Goal: Task Accomplishment & Management: Complete application form

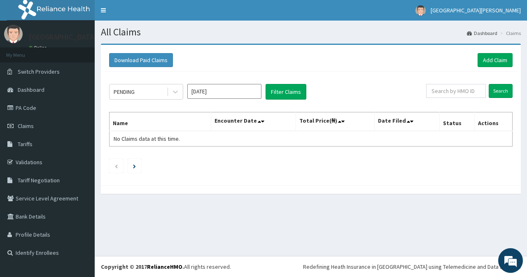
click at [223, 91] on input "Oct 2025" at bounding box center [224, 91] width 74 height 15
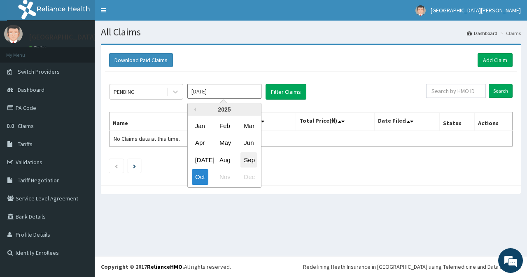
click at [245, 161] on div "Sep" at bounding box center [248, 159] width 16 height 15
type input "[DATE]"
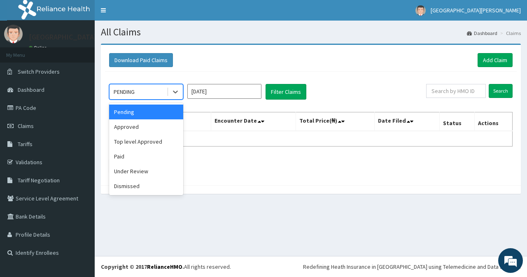
click at [142, 93] on div "PENDING" at bounding box center [137, 91] width 57 height 13
drag, startPoint x: 147, startPoint y: 128, endPoint x: 209, endPoint y: 111, distance: 64.0
click at [147, 128] on div "Approved" at bounding box center [146, 126] width 74 height 15
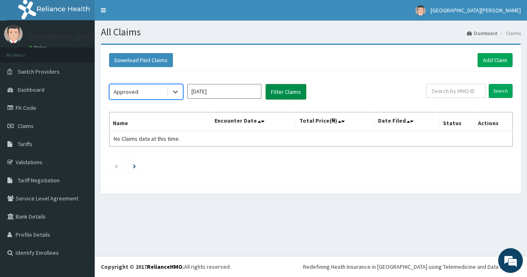
click at [288, 92] on button "Filter Claims" at bounding box center [285, 92] width 41 height 16
click at [277, 91] on button "Filter Claims" at bounding box center [285, 92] width 41 height 16
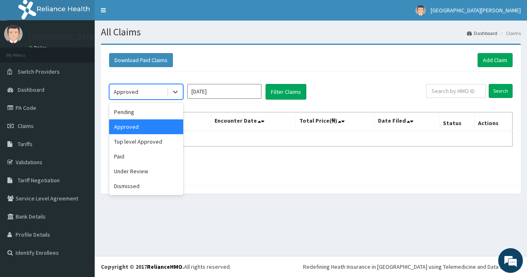
click at [154, 94] on div "Approved" at bounding box center [137, 91] width 57 height 13
click at [165, 158] on div "Paid" at bounding box center [146, 156] width 74 height 15
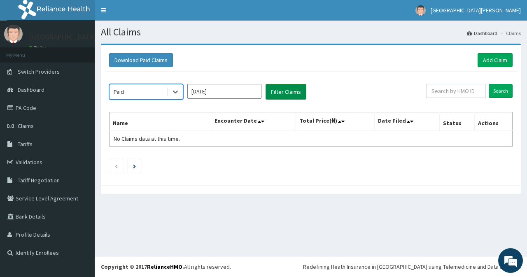
click at [275, 94] on button "Filter Claims" at bounding box center [285, 92] width 41 height 16
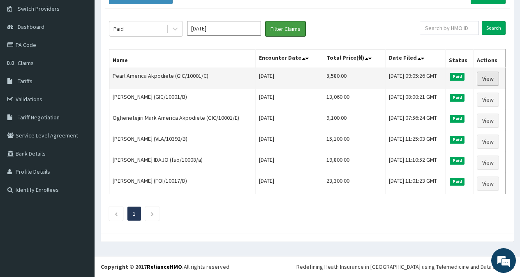
scroll to position [22, 0]
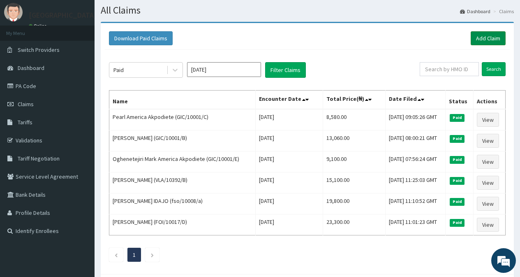
click at [491, 43] on link "Add Claim" at bounding box center [488, 38] width 35 height 14
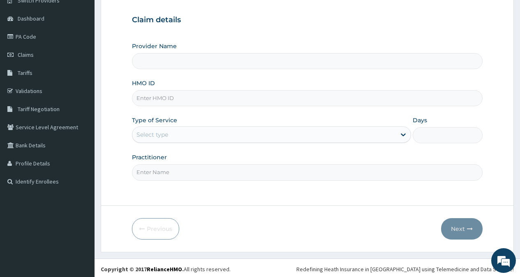
scroll to position [74, 0]
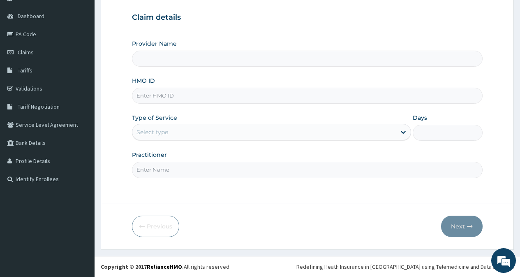
click at [223, 63] on input "Provider Name" at bounding box center [307, 59] width 351 height 16
click at [225, 92] on input "HMO ID" at bounding box center [307, 96] width 351 height 16
type input "[GEOGRAPHIC_DATA][PERSON_NAME]"
type input "GIC/10001/D"
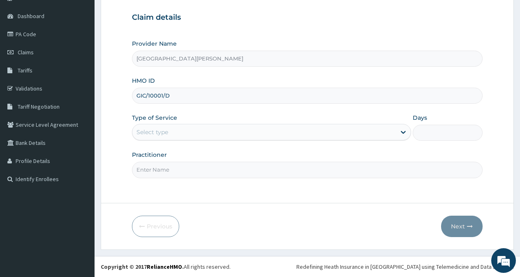
click at [153, 139] on div "Select type" at bounding box center [264, 131] width 264 height 13
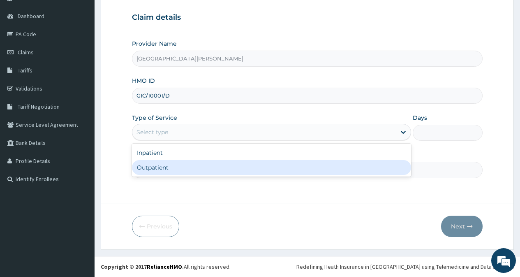
click at [157, 172] on div "Outpatient" at bounding box center [271, 167] width 279 height 15
type input "1"
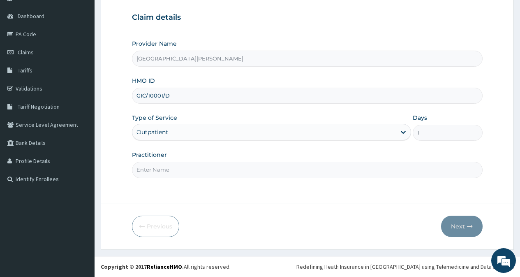
click at [157, 172] on input "Practitioner" at bounding box center [307, 170] width 351 height 16
type input "DR. BEN"
click at [467, 228] on icon "button" at bounding box center [470, 226] width 6 height 6
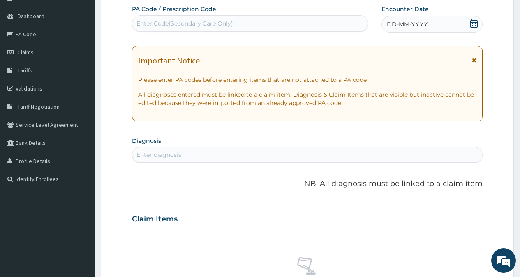
click at [475, 59] on icon at bounding box center [474, 60] width 5 height 6
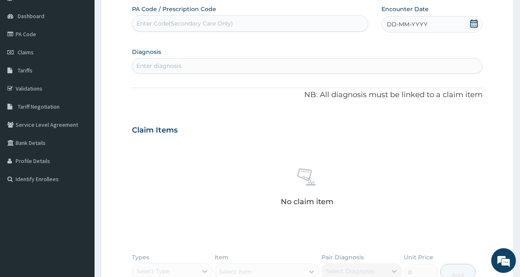
click at [472, 25] on icon at bounding box center [474, 23] width 8 height 8
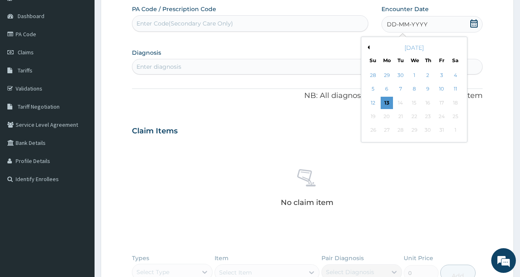
click at [368, 48] on button "Previous Month" at bounding box center [368, 47] width 4 height 4
click at [454, 75] on div "6" at bounding box center [455, 75] width 12 height 12
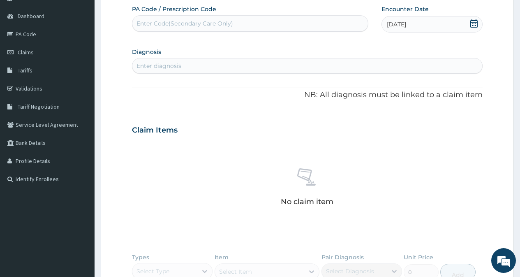
click at [262, 72] on div "Enter diagnosis" at bounding box center [307, 65] width 350 height 13
type input "MALARIA"
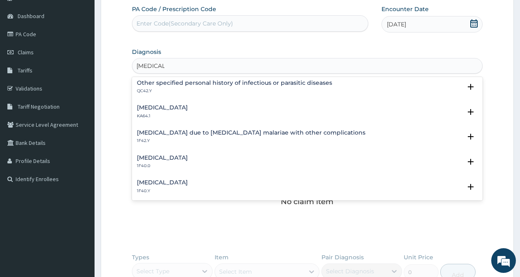
scroll to position [206, 0]
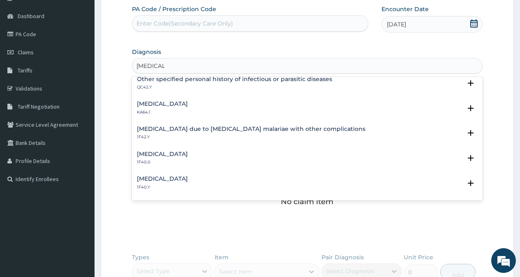
click at [179, 133] on div "Malaria due to Plasmodium malariae with other complications 1F42.Y" at bounding box center [251, 133] width 229 height 14
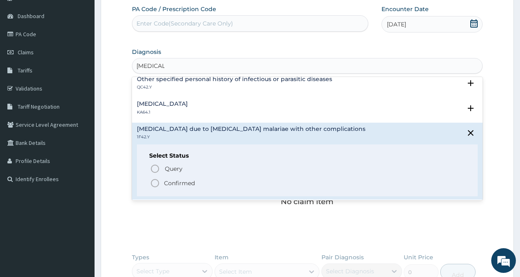
click at [154, 184] on icon "status option filled" at bounding box center [155, 183] width 10 height 10
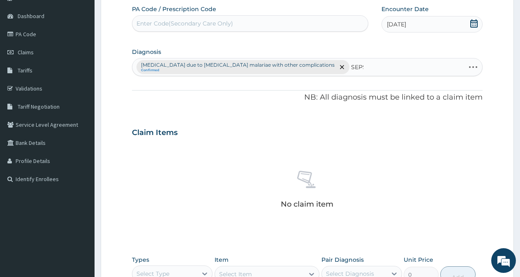
type input "SEPSIS"
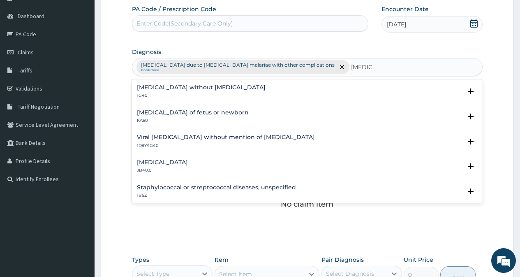
click at [149, 93] on p "1G40" at bounding box center [201, 96] width 129 height 6
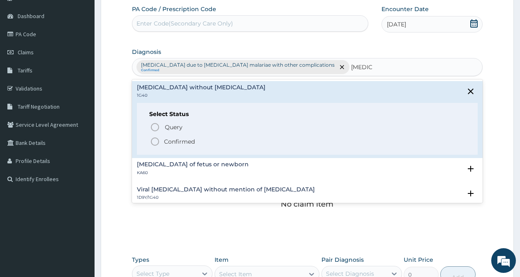
click at [154, 145] on circle "status option filled" at bounding box center [154, 141] width 7 height 7
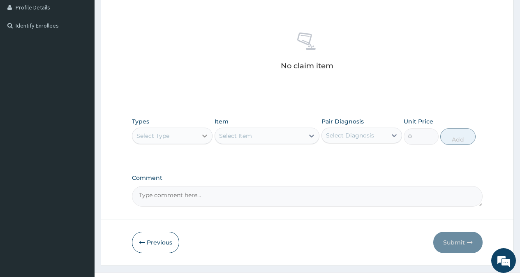
scroll to position [228, 0]
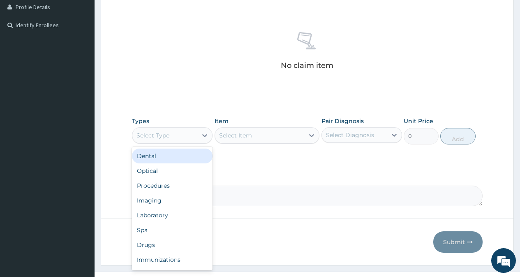
click at [191, 129] on div "Select Type" at bounding box center [164, 135] width 65 height 13
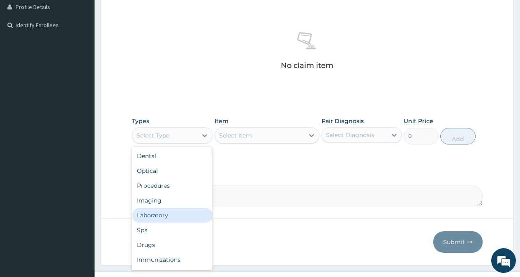
click at [184, 208] on div "Laboratory" at bounding box center [172, 215] width 81 height 15
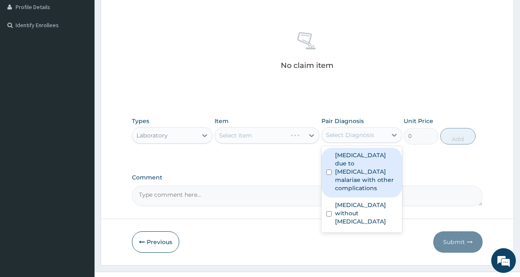
click at [367, 131] on div "Select Diagnosis" at bounding box center [350, 135] width 48 height 8
click at [367, 151] on label "Malaria due to Plasmodium malariae with other complications" at bounding box center [366, 171] width 62 height 41
checkbox input "true"
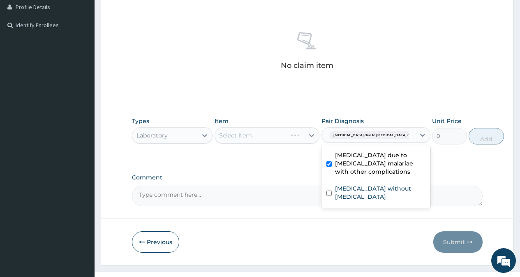
click at [361, 131] on span "Malaria due to Plasmodium mala..." at bounding box center [376, 135] width 93 height 8
click at [360, 131] on span "Malaria due to Plasmodium mala..." at bounding box center [376, 135] width 93 height 8
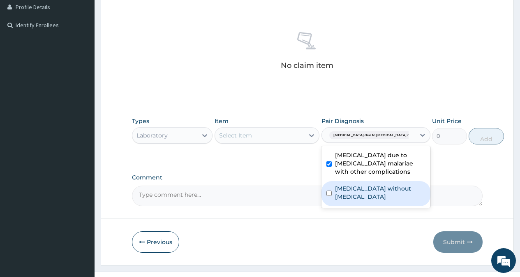
click at [362, 184] on label "Sepsis without septic shock" at bounding box center [380, 192] width 91 height 16
checkbox input "true"
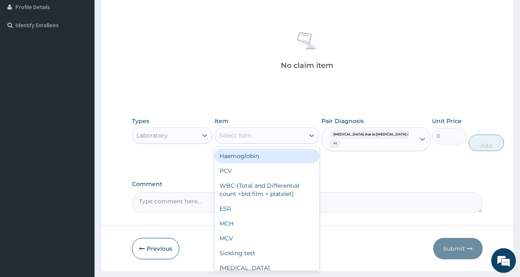
click at [282, 129] on div "Select Item" at bounding box center [260, 135] width 90 height 13
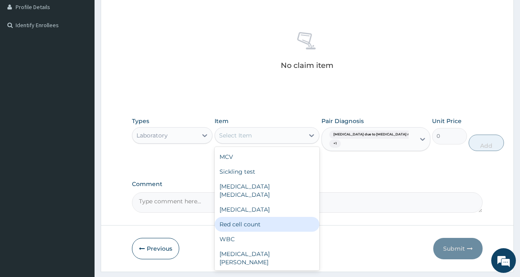
scroll to position [82, 0]
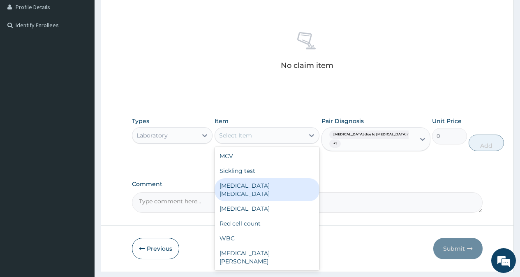
click at [271, 178] on div "Malaria parasite" at bounding box center [267, 189] width 105 height 23
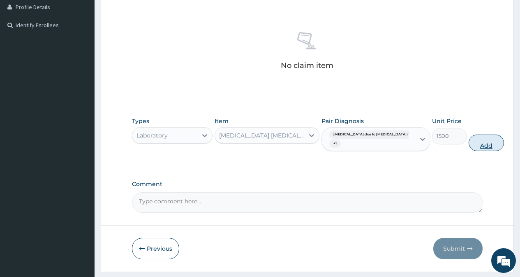
click at [469, 135] on button "Add" at bounding box center [486, 143] width 35 height 16
type input "0"
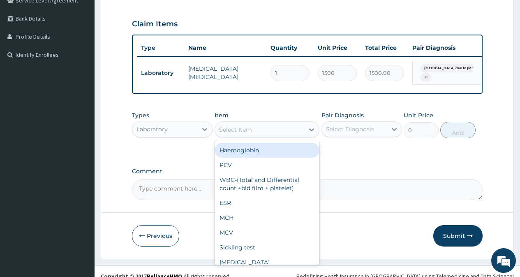
click at [261, 123] on div "Select Item" at bounding box center [260, 129] width 90 height 13
type input "F"
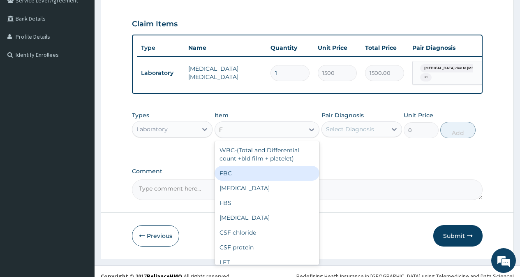
click at [256, 166] on div "FBC" at bounding box center [267, 173] width 105 height 15
type input "2500"
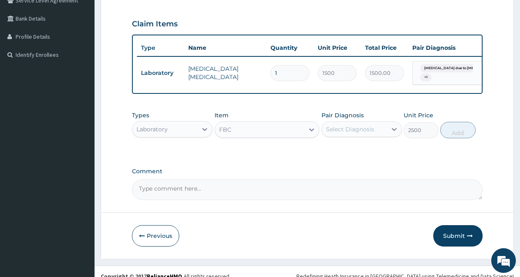
click at [344, 125] on div "Select Diagnosis" at bounding box center [350, 129] width 48 height 8
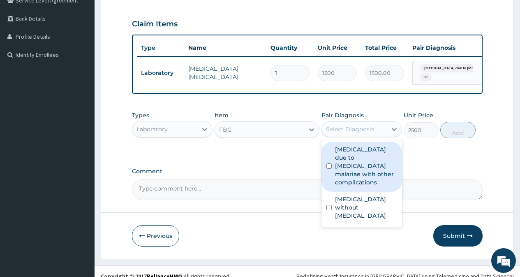
drag, startPoint x: 344, startPoint y: 126, endPoint x: 346, endPoint y: 146, distance: 19.4
click at [346, 145] on label "Malaria due to Plasmodium malariae with other complications" at bounding box center [366, 165] width 62 height 41
checkbox input "true"
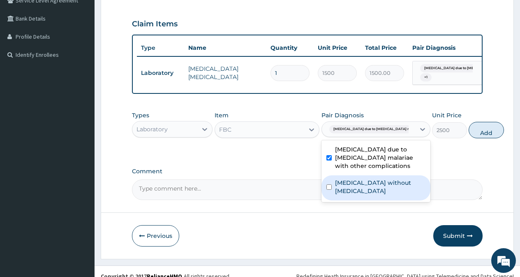
click at [351, 186] on label "Sepsis without septic shock" at bounding box center [380, 187] width 91 height 16
checkbox input "true"
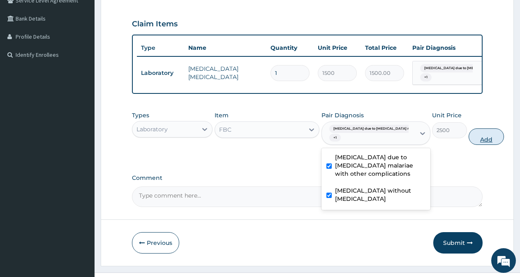
click at [469, 130] on button "Add" at bounding box center [486, 136] width 35 height 16
type input "0"
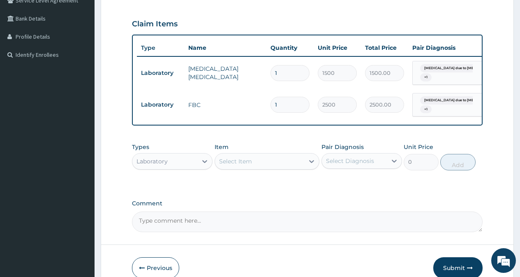
click at [182, 155] on div "Laboratory" at bounding box center [164, 161] width 65 height 13
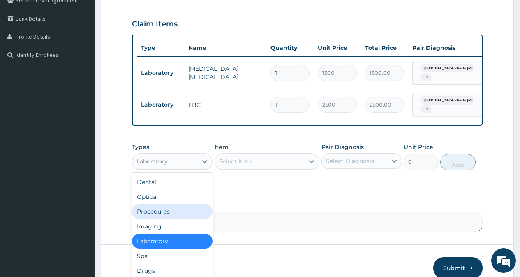
click at [178, 204] on div "Procedures" at bounding box center [172, 211] width 81 height 15
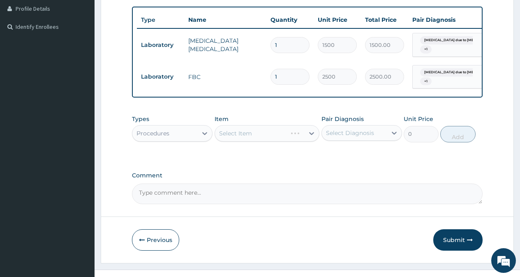
scroll to position [230, 0]
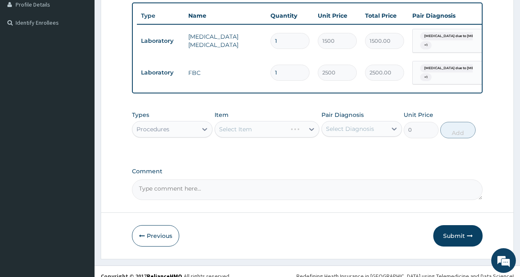
click at [343, 125] on div "Select Diagnosis" at bounding box center [350, 129] width 48 height 8
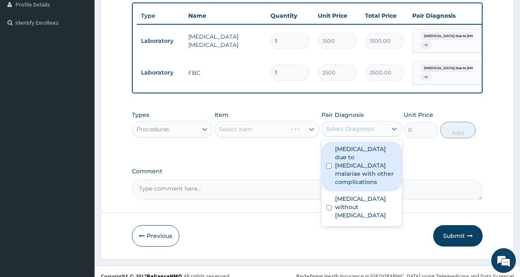
drag, startPoint x: 344, startPoint y: 138, endPoint x: 346, endPoint y: 170, distance: 32.2
click at [344, 145] on label "Malaria due to Plasmodium malariae with other complications" at bounding box center [366, 165] width 62 height 41
checkbox input "true"
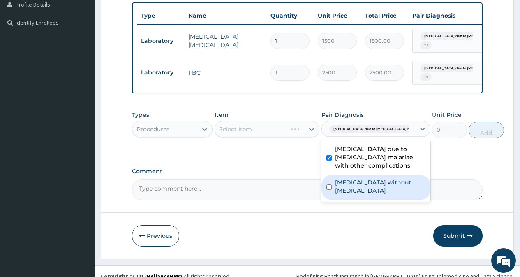
click at [347, 182] on label "Sepsis without septic shock" at bounding box center [380, 186] width 91 height 16
checkbox input "true"
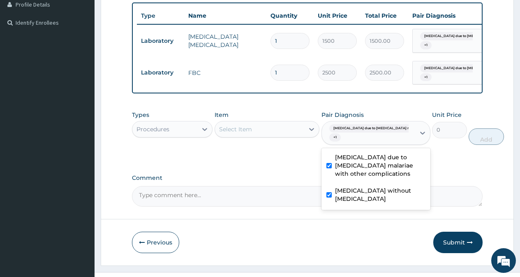
click at [290, 125] on div "Select Item" at bounding box center [260, 129] width 90 height 13
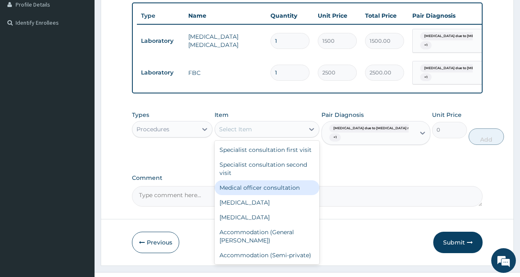
click at [273, 191] on div "Medical officer consultation" at bounding box center [267, 187] width 105 height 15
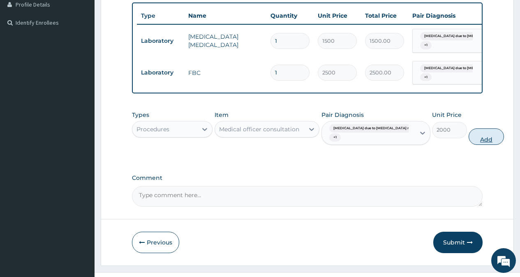
click at [469, 128] on button "Add" at bounding box center [486, 136] width 35 height 16
type input "0"
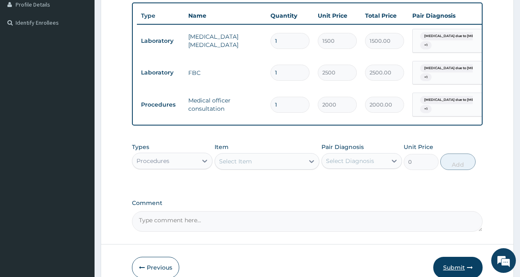
click at [465, 257] on button "Submit" at bounding box center [458, 267] width 49 height 21
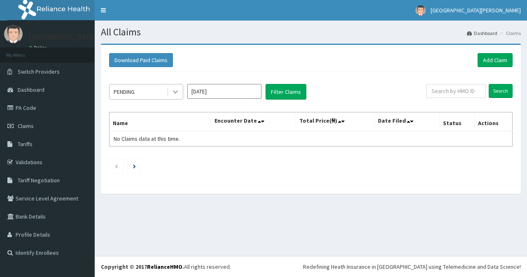
click at [170, 89] on div at bounding box center [175, 91] width 15 height 15
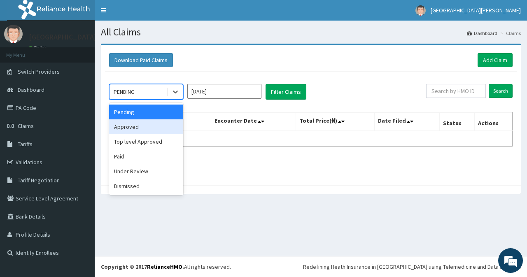
click at [163, 125] on div "Approved" at bounding box center [146, 126] width 74 height 15
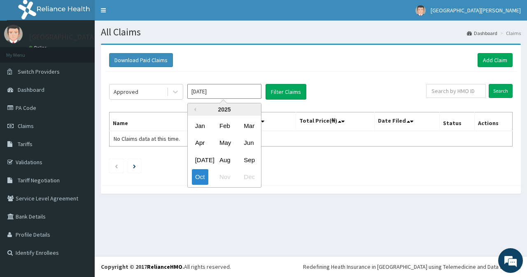
click at [240, 98] on input "Oct 2025" at bounding box center [224, 91] width 74 height 15
click at [253, 162] on div "Sep" at bounding box center [248, 159] width 16 height 15
type input "Sep 2025"
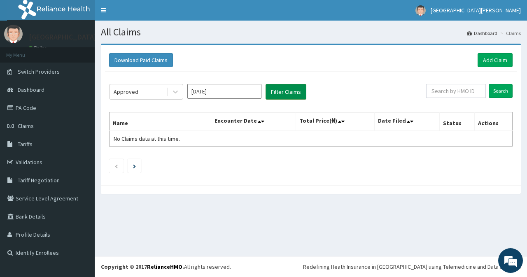
click at [282, 95] on button "Filter Claims" at bounding box center [285, 92] width 41 height 16
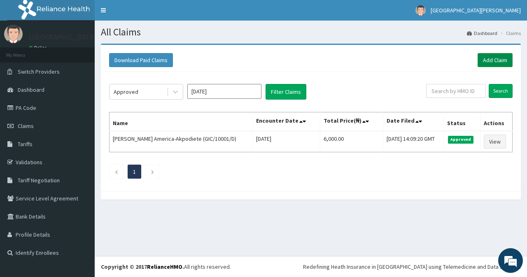
click at [492, 58] on link "Add Claim" at bounding box center [494, 60] width 35 height 14
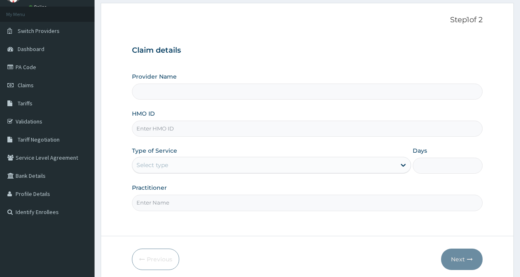
scroll to position [74, 0]
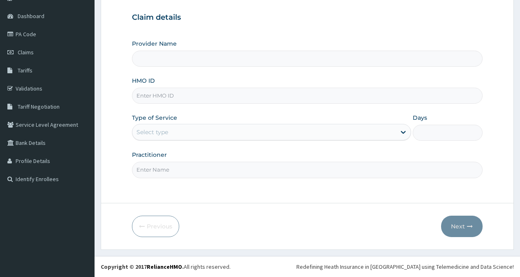
click at [240, 100] on input "HMO ID" at bounding box center [307, 96] width 351 height 16
type input "S"
type input "[GEOGRAPHIC_DATA][PERSON_NAME]"
type input "SQZ/10258/A"
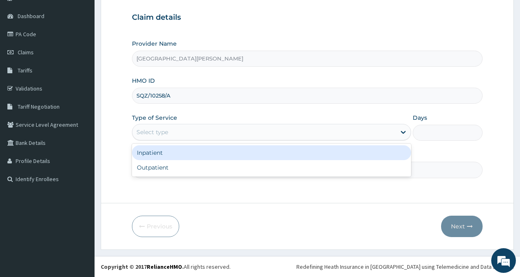
click at [142, 136] on div "Select type" at bounding box center [153, 132] width 32 height 8
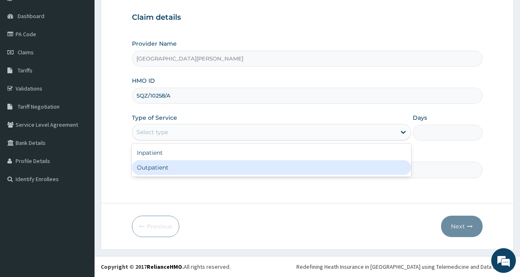
scroll to position [0, 0]
click at [153, 170] on div "Outpatient" at bounding box center [271, 167] width 279 height 15
type input "1"
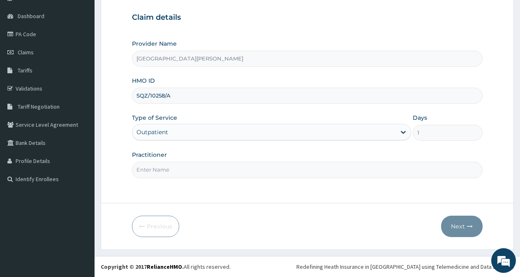
click at [153, 170] on input "Practitioner" at bounding box center [307, 170] width 351 height 16
type input "DR. BEN"
click at [464, 221] on button "Next" at bounding box center [462, 226] width 42 height 21
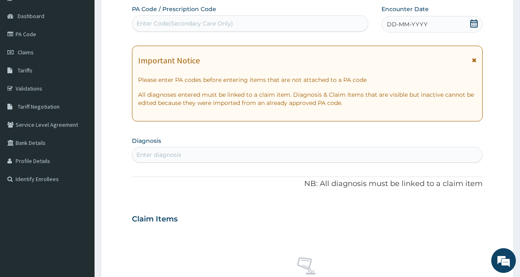
click at [475, 60] on icon at bounding box center [474, 60] width 5 height 6
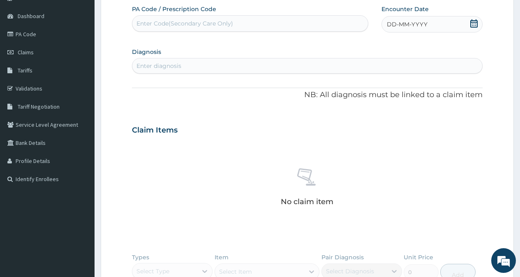
click at [475, 24] on icon at bounding box center [474, 23] width 8 height 8
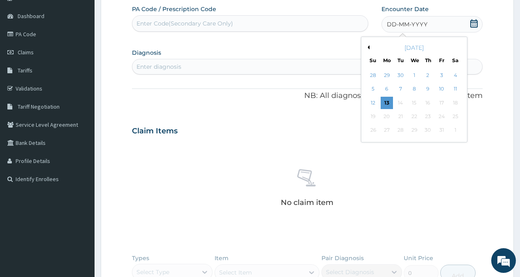
click at [368, 47] on button "Previous Month" at bounding box center [368, 47] width 4 height 4
click at [457, 74] on div "6" at bounding box center [455, 75] width 12 height 12
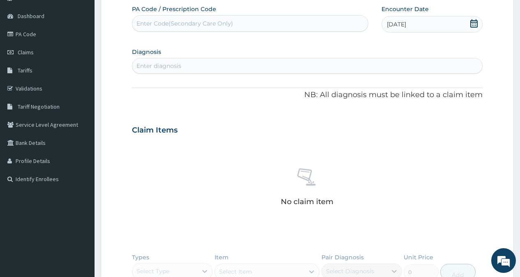
click at [280, 65] on div "Enter diagnosis" at bounding box center [307, 65] width 350 height 13
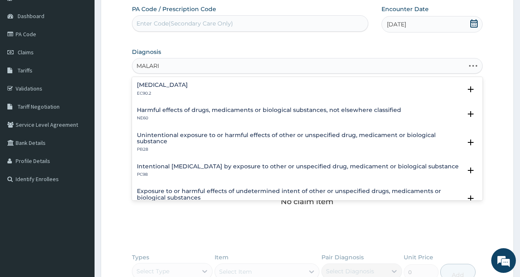
type input "MALARIA"
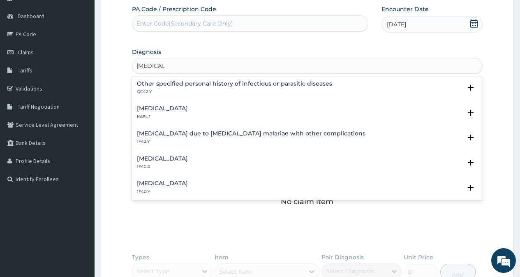
scroll to position [206, 0]
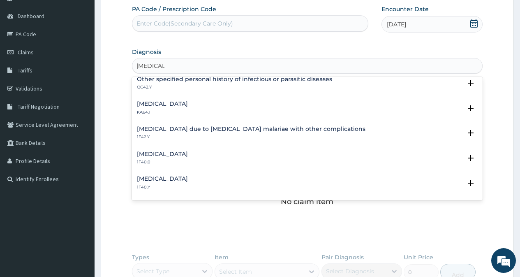
click at [221, 128] on h4 "Malaria due to Plasmodium malariae with other complications" at bounding box center [251, 129] width 229 height 6
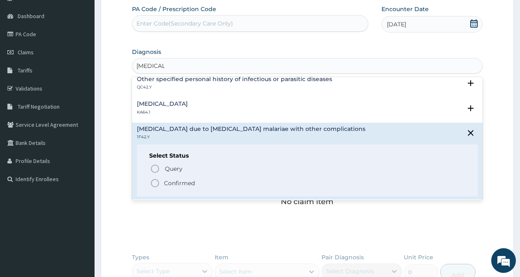
click at [157, 184] on icon "status option filled" at bounding box center [155, 183] width 10 height 10
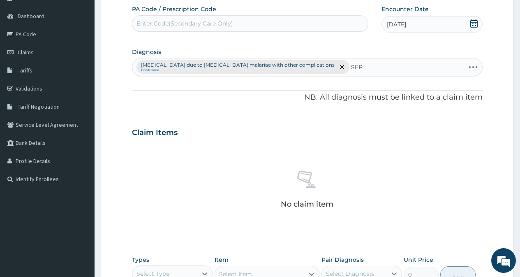
type input "SEPSIS"
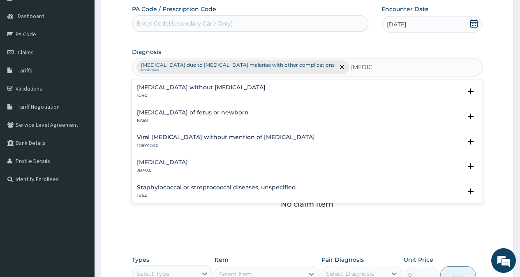
click at [156, 88] on h4 "Sepsis without septic shock" at bounding box center [201, 87] width 129 height 6
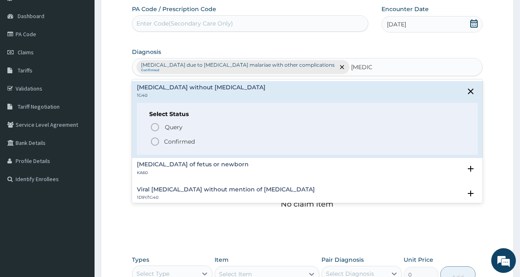
click at [152, 143] on circle "status option filled" at bounding box center [154, 141] width 7 height 7
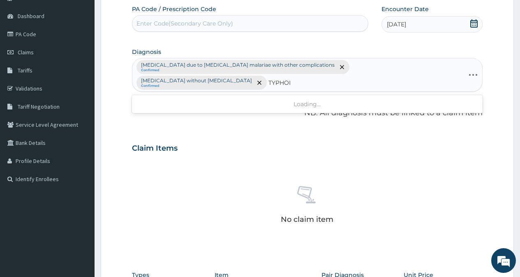
type input "TYPHOID"
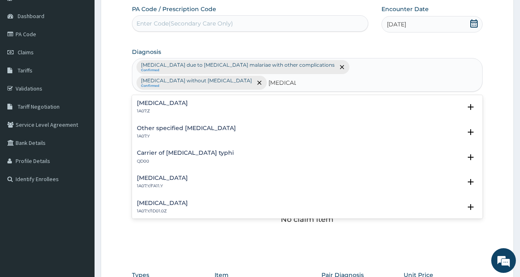
click at [155, 100] on h4 "Typhoid fever, unspecified" at bounding box center [162, 103] width 51 height 6
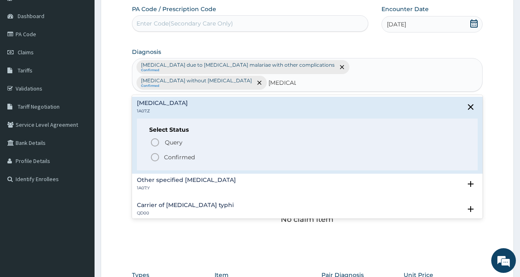
click at [154, 152] on icon "status option filled" at bounding box center [155, 157] width 10 height 10
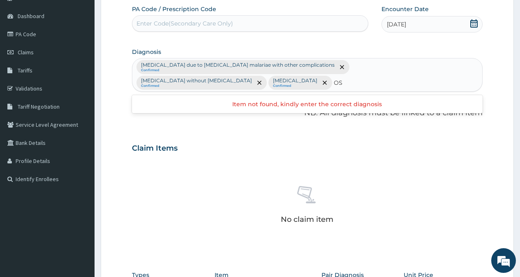
type input "O"
type input "PELVIC INFLAMM"
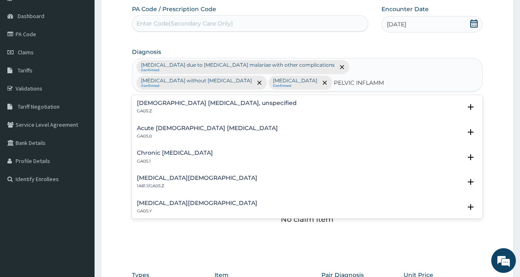
click at [154, 132] on div "Acute female pelvic inflammatory disease GA05.0" at bounding box center [207, 132] width 141 height 14
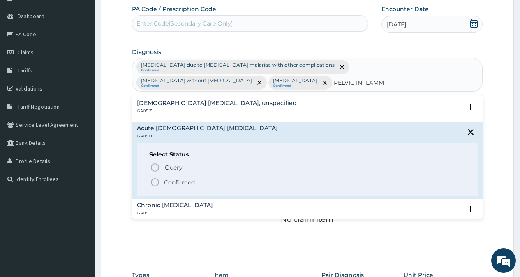
click at [157, 180] on icon "status option filled" at bounding box center [155, 182] width 10 height 10
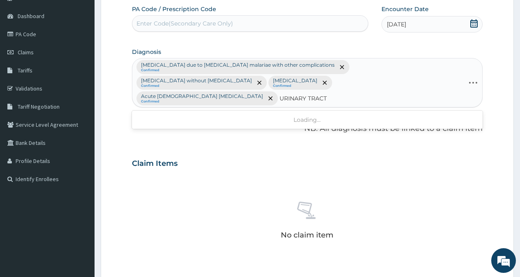
type input "URINARY TRACT"
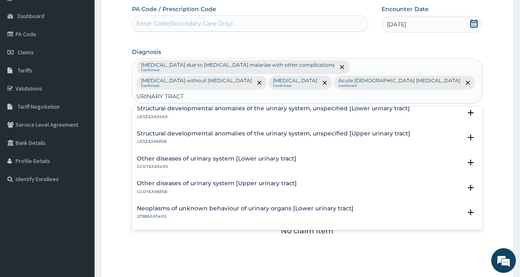
click at [191, 164] on p "GC0Y&XA34X0" at bounding box center [217, 167] width 160 height 6
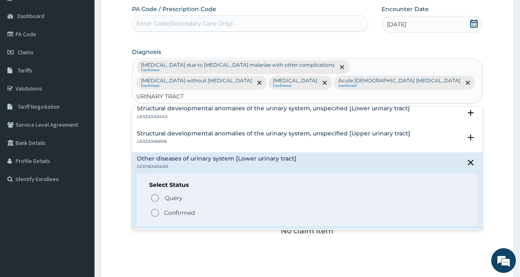
click at [158, 208] on icon "status option filled" at bounding box center [155, 213] width 10 height 10
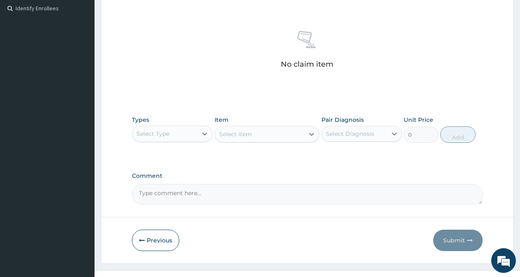
scroll to position [258, 0]
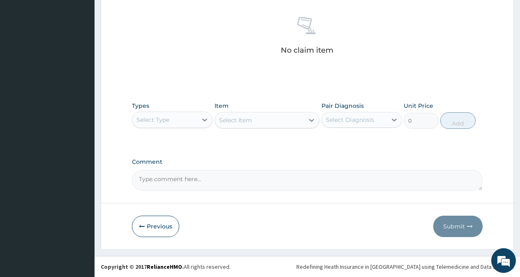
click at [192, 120] on div "Select Type" at bounding box center [164, 119] width 65 height 13
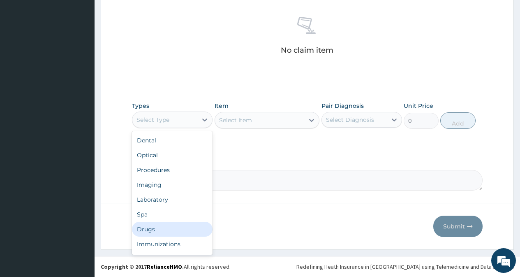
click at [181, 227] on div "Drugs" at bounding box center [172, 229] width 81 height 15
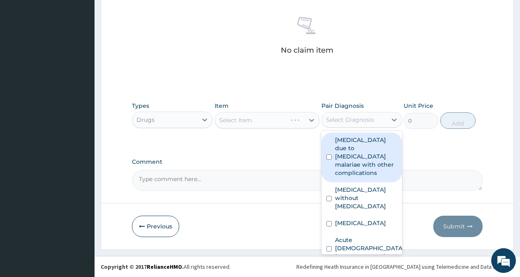
click at [362, 125] on div "Select Diagnosis" at bounding box center [354, 119] width 65 height 13
click at [355, 146] on label "Malaria due to Plasmodium malariae with other complications" at bounding box center [366, 156] width 62 height 41
checkbox input "true"
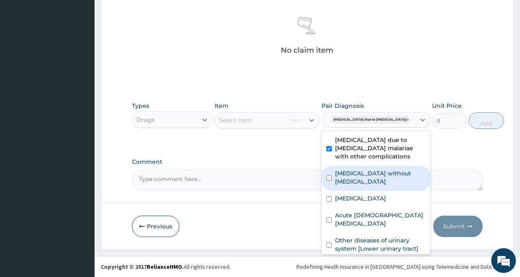
drag, startPoint x: 353, startPoint y: 186, endPoint x: 353, endPoint y: 212, distance: 26.3
click at [353, 186] on label "Sepsis without septic shock" at bounding box center [380, 177] width 91 height 16
checkbox input "true"
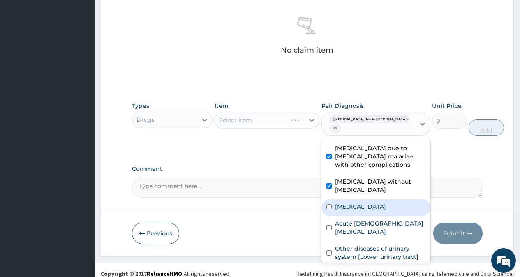
drag, startPoint x: 353, startPoint y: 215, endPoint x: 356, endPoint y: 241, distance: 26.1
click at [353, 211] on label "Typhoid fever, unspecified" at bounding box center [360, 206] width 51 height 8
checkbox input "true"
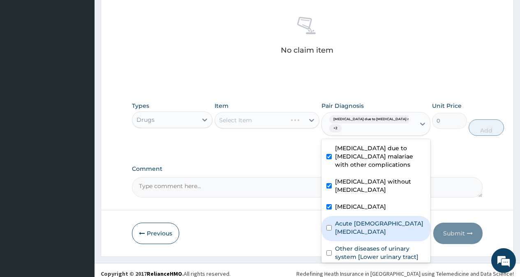
drag, startPoint x: 356, startPoint y: 243, endPoint x: 371, endPoint y: 241, distance: 15.0
click at [357, 236] on label "Acute female pelvic inflammatory disease" at bounding box center [380, 227] width 91 height 16
checkbox input "true"
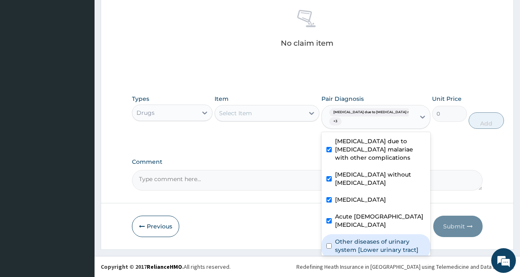
scroll to position [46, 0]
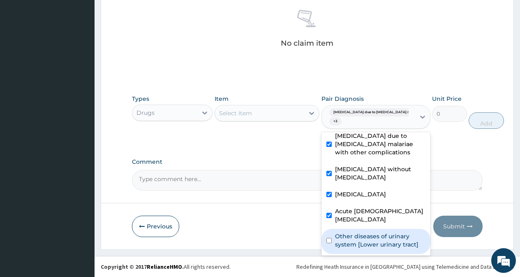
click at [350, 232] on label "Other diseases of urinary system [Lower urinary tract]" at bounding box center [380, 240] width 91 height 16
checkbox input "true"
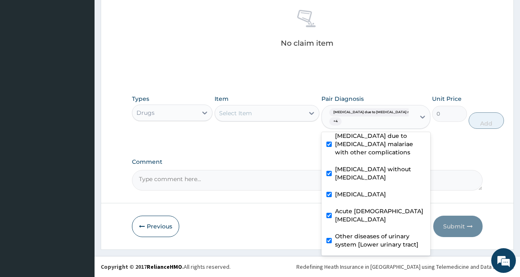
click at [280, 114] on div "Select Item" at bounding box center [260, 113] width 90 height 13
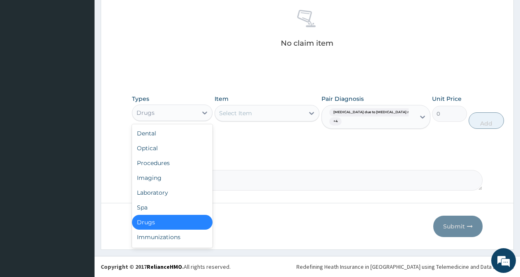
click at [195, 111] on div "Drugs" at bounding box center [164, 112] width 65 height 13
click at [178, 192] on div "Laboratory" at bounding box center [172, 192] width 81 height 15
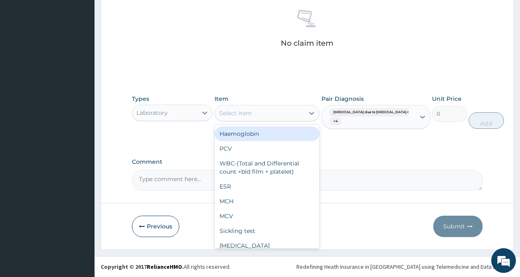
click at [272, 112] on div "Select Item" at bounding box center [260, 113] width 90 height 13
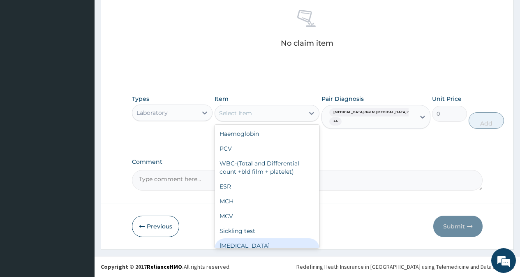
click at [285, 245] on div "Malaria parasite" at bounding box center [267, 249] width 105 height 23
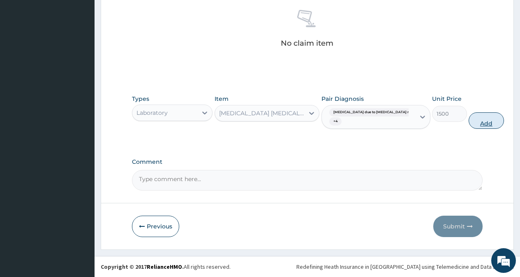
click at [469, 123] on button "Add" at bounding box center [486, 120] width 35 height 16
type input "0"
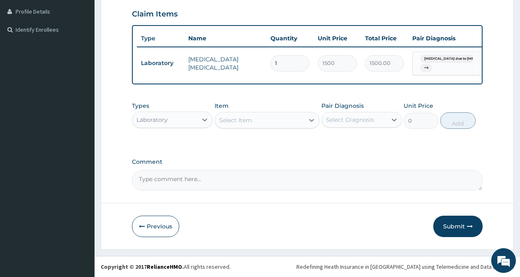
scroll to position [229, 0]
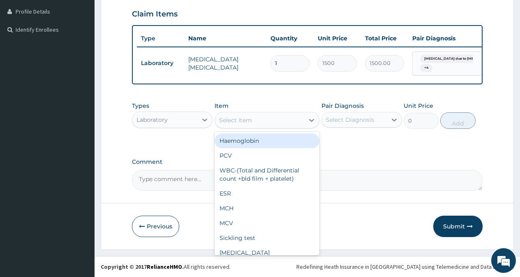
click at [274, 123] on div "Select Item" at bounding box center [260, 120] width 90 height 13
type input "F"
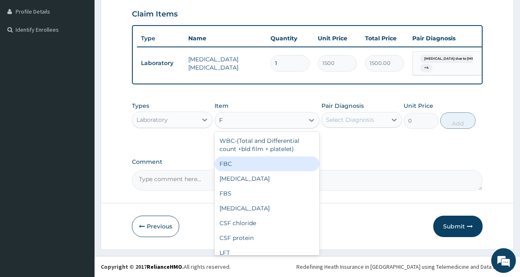
click at [263, 161] on div "FBC" at bounding box center [267, 163] width 105 height 15
type input "2500"
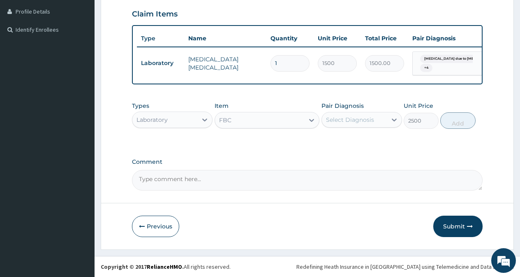
click at [339, 125] on div "Select Diagnosis" at bounding box center [354, 119] width 65 height 13
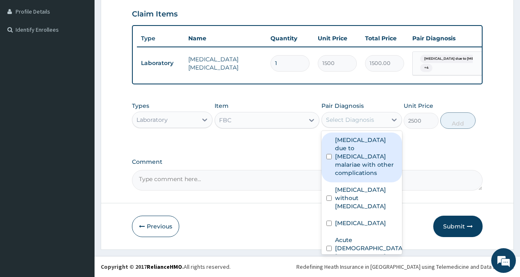
drag, startPoint x: 341, startPoint y: 146, endPoint x: 351, endPoint y: 184, distance: 39.1
click at [341, 148] on label "Malaria due to Plasmodium malariae with other complications" at bounding box center [366, 156] width 62 height 41
checkbox input "true"
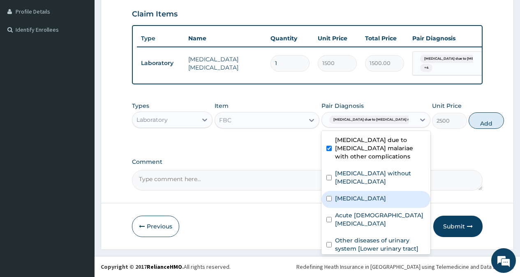
click at [352, 202] on label "Typhoid fever, unspecified" at bounding box center [360, 198] width 51 height 8
checkbox input "true"
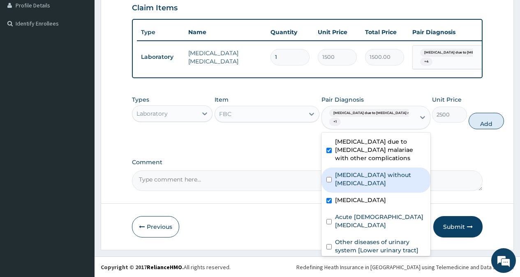
click at [353, 187] on label "Sepsis without septic shock" at bounding box center [380, 179] width 91 height 16
checkbox input "true"
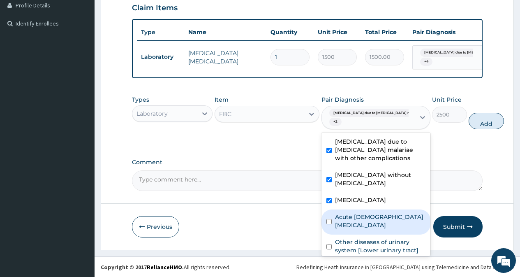
click at [353, 229] on label "Acute female pelvic inflammatory disease" at bounding box center [380, 221] width 91 height 16
checkbox input "true"
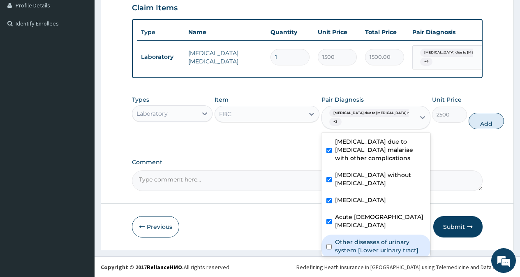
scroll to position [46, 0]
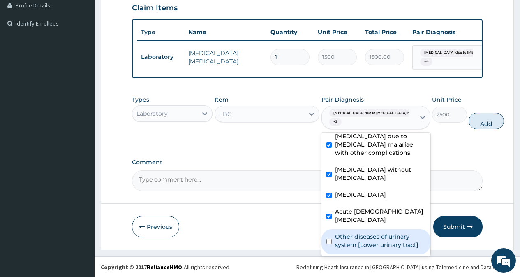
click at [355, 232] on label "Other diseases of urinary system [Lower urinary tract]" at bounding box center [380, 240] width 91 height 16
checkbox input "true"
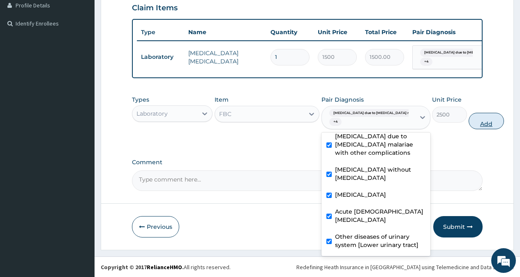
click at [469, 129] on button "Add" at bounding box center [486, 121] width 35 height 16
type input "0"
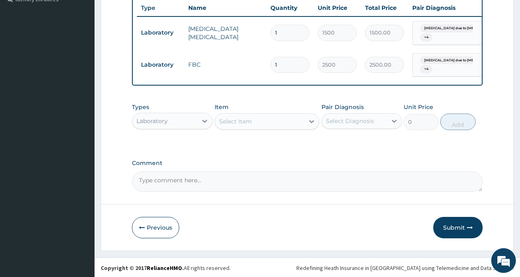
scroll to position [261, 0]
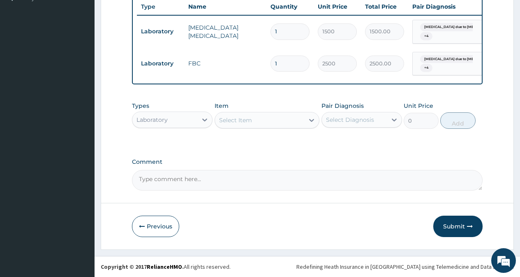
click at [189, 123] on div "Laboratory" at bounding box center [164, 119] width 65 height 13
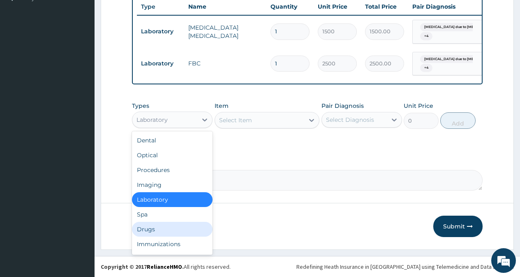
click at [173, 228] on div "Drugs" at bounding box center [172, 229] width 81 height 15
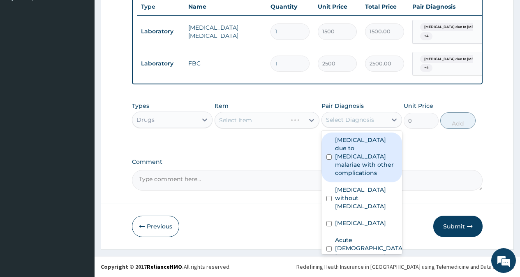
click at [345, 120] on div "Select Diagnosis" at bounding box center [350, 120] width 48 height 8
drag, startPoint x: 352, startPoint y: 137, endPoint x: 353, endPoint y: 155, distance: 17.8
click at [352, 140] on label "Malaria due to Plasmodium malariae with other complications" at bounding box center [366, 156] width 62 height 41
checkbox input "true"
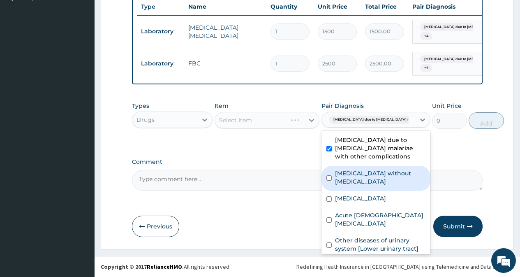
drag, startPoint x: 354, startPoint y: 190, endPoint x: 354, endPoint y: 209, distance: 19.3
click at [354, 186] on label "Sepsis without septic shock" at bounding box center [380, 177] width 91 height 16
checkbox input "true"
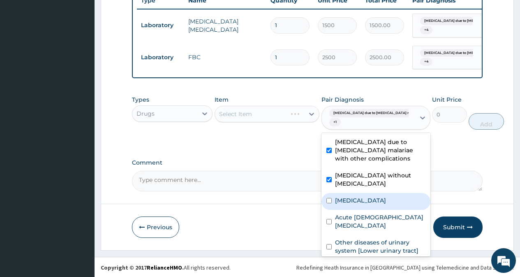
drag, startPoint x: 354, startPoint y: 211, endPoint x: 357, endPoint y: 233, distance: 21.6
click at [354, 204] on label "Typhoid fever, unspecified" at bounding box center [360, 200] width 51 height 8
checkbox input "true"
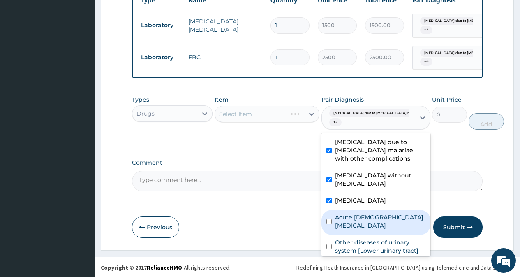
click at [358, 230] on label "Acute female pelvic inflammatory disease" at bounding box center [380, 221] width 91 height 16
checkbox input "true"
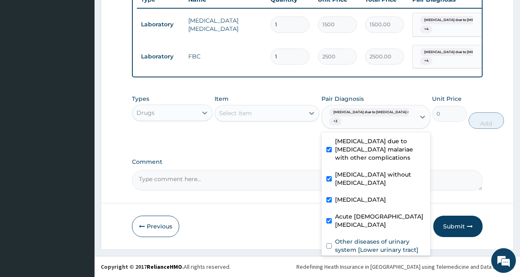
scroll to position [46, 0]
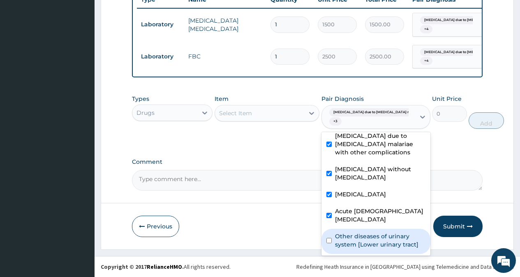
click at [351, 232] on label "Other diseases of urinary system [Lower urinary tract]" at bounding box center [380, 240] width 91 height 16
checkbox input "true"
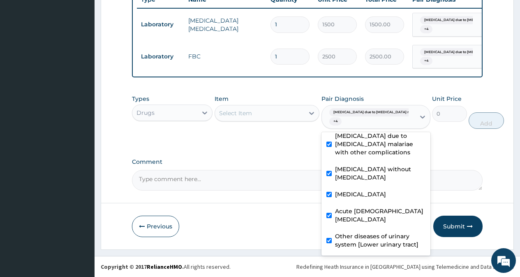
click at [283, 110] on div "Select Item" at bounding box center [260, 113] width 90 height 13
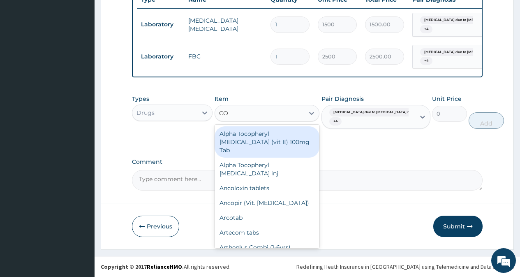
type input "COA"
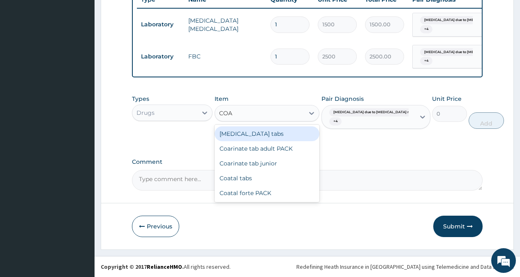
click at [272, 133] on div "Coartem tabs" at bounding box center [267, 133] width 105 height 15
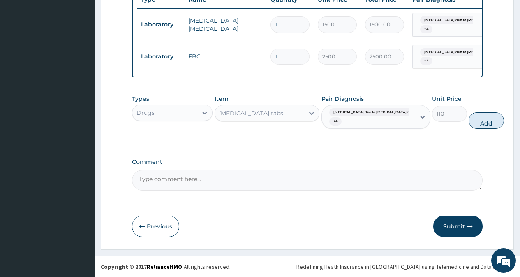
click at [469, 123] on button "Add" at bounding box center [486, 120] width 35 height 16
type input "0"
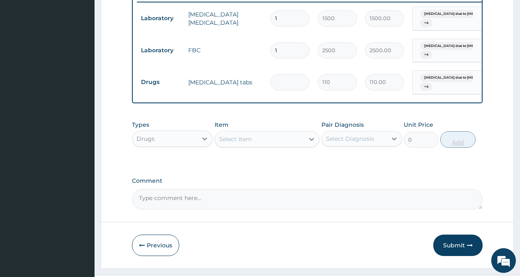
type input "0.00"
type input "2"
type input "220.00"
type input "24"
type input "2640.00"
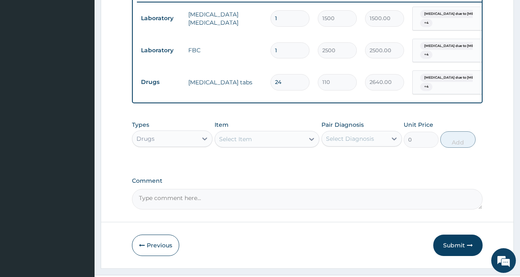
type input "24"
click at [262, 146] on div "Select Item" at bounding box center [260, 138] width 90 height 13
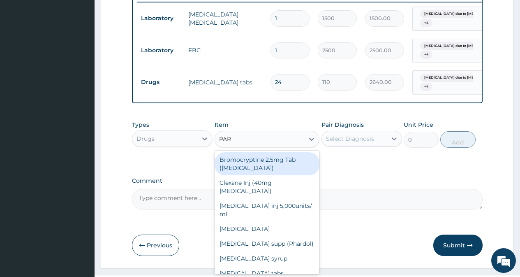
type input "PARA"
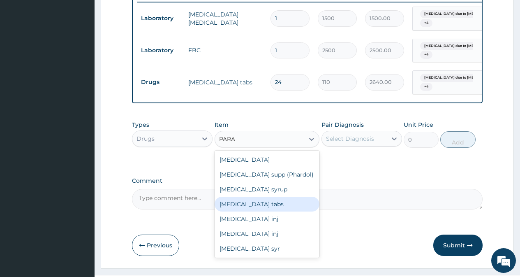
click at [273, 208] on div "Paracetamol tabs" at bounding box center [267, 204] width 105 height 15
type input "20"
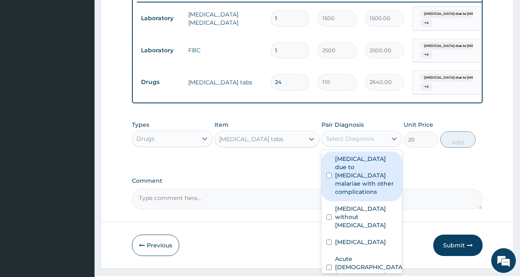
drag, startPoint x: 332, startPoint y: 142, endPoint x: 336, endPoint y: 164, distance: 22.2
click at [332, 143] on div "Select Diagnosis" at bounding box center [350, 139] width 48 height 8
drag, startPoint x: 336, startPoint y: 164, endPoint x: 342, endPoint y: 181, distance: 17.7
click at [336, 166] on label "Malaria due to Plasmodium malariae with other complications" at bounding box center [366, 175] width 62 height 41
checkbox input "true"
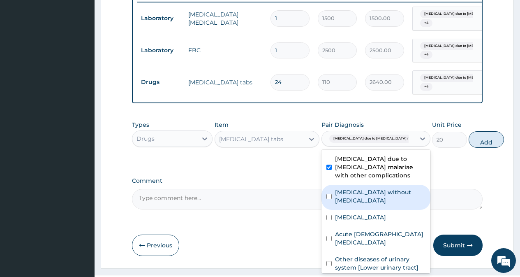
drag, startPoint x: 348, startPoint y: 206, endPoint x: 351, endPoint y: 221, distance: 15.1
click at [349, 204] on label "Sepsis without septic shock" at bounding box center [380, 196] width 91 height 16
checkbox input "true"
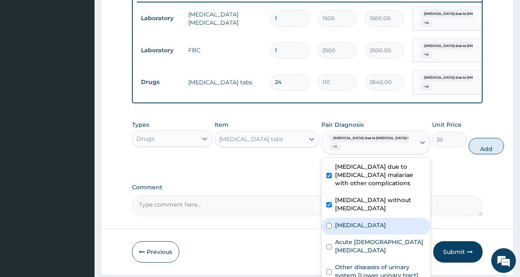
drag, startPoint x: 354, startPoint y: 242, endPoint x: 354, endPoint y: 261, distance: 19.7
click at [354, 229] on label "Typhoid fever, unspecified" at bounding box center [360, 225] width 51 height 8
checkbox input "true"
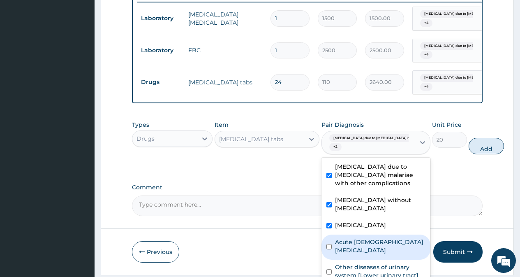
click at [354, 254] on label "Acute female pelvic inflammatory disease" at bounding box center [380, 246] width 91 height 16
checkbox input "true"
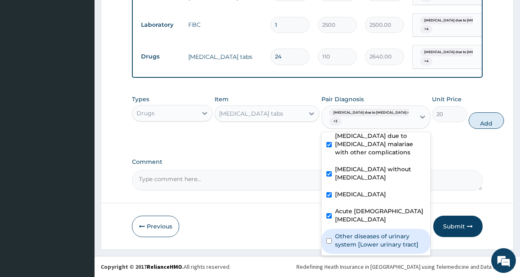
click at [378, 238] on label "Other diseases of urinary system [Lower urinary tract]" at bounding box center [380, 240] width 91 height 16
checkbox input "true"
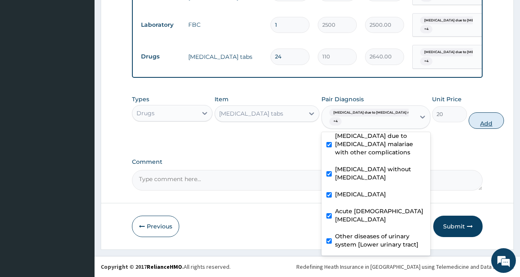
click at [469, 126] on button "Add" at bounding box center [486, 120] width 35 height 16
type input "0"
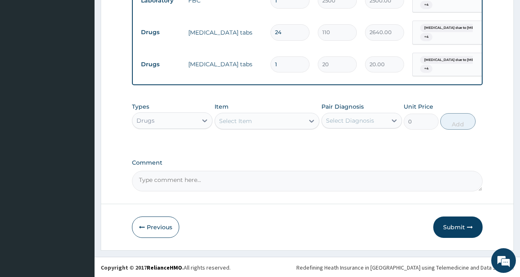
scroll to position [325, 0]
type input "18"
type input "360.00"
type input "18"
click at [265, 114] on div "Select Item" at bounding box center [260, 120] width 90 height 13
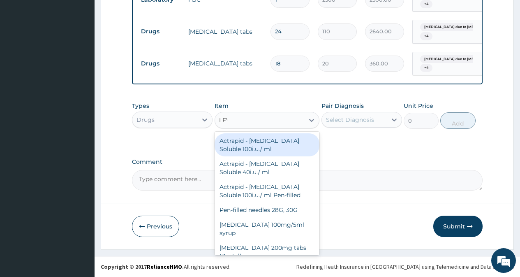
type input "LEVO"
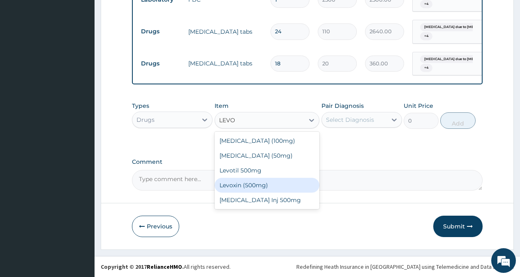
click at [268, 180] on div "Levoxin (500mg)" at bounding box center [267, 185] width 105 height 15
type input "130"
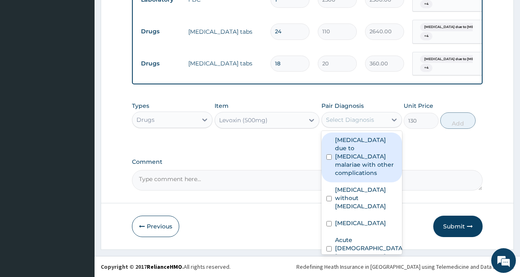
click at [355, 125] on div "Select Diagnosis" at bounding box center [354, 119] width 65 height 13
click at [355, 142] on label "Malaria due to Plasmodium malariae with other complications" at bounding box center [366, 156] width 62 height 41
checkbox input "true"
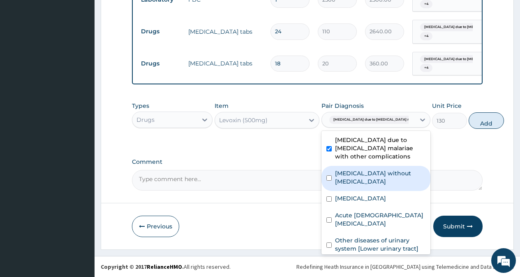
click at [356, 178] on label "Sepsis without septic shock" at bounding box center [380, 177] width 91 height 16
checkbox input "true"
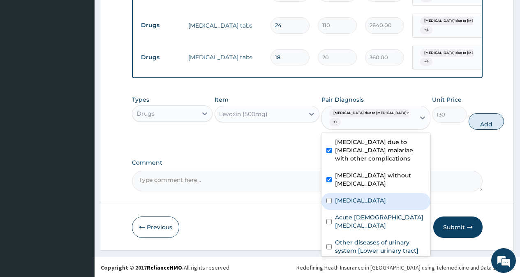
drag, startPoint x: 359, startPoint y: 220, endPoint x: 359, endPoint y: 238, distance: 17.7
click at [359, 204] on label "Typhoid fever, unspecified" at bounding box center [360, 200] width 51 height 8
checkbox input "true"
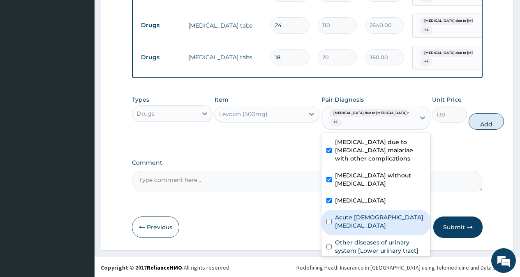
click at [359, 230] on label "Acute female pelvic inflammatory disease" at bounding box center [380, 221] width 91 height 16
checkbox input "true"
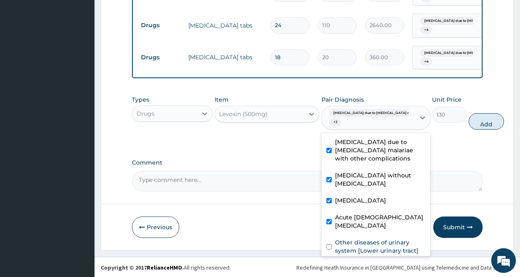
scroll to position [46, 0]
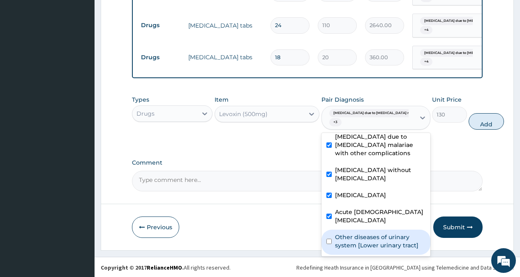
click at [360, 240] on label "Other diseases of urinary system [Lower urinary tract]" at bounding box center [380, 241] width 91 height 16
checkbox input "true"
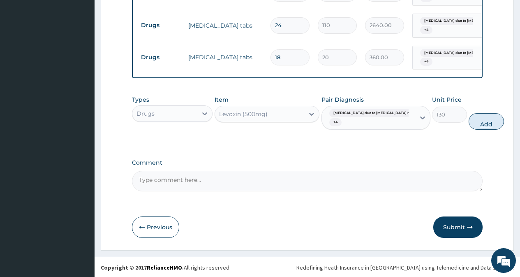
click at [469, 130] on button "Add" at bounding box center [486, 121] width 35 height 16
type input "0"
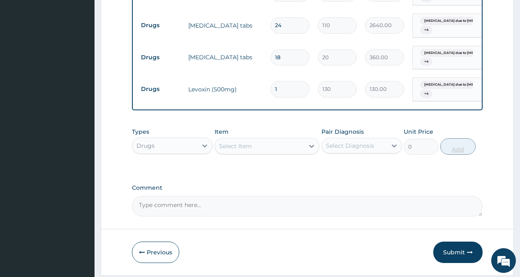
type input "10"
type input "1300.00"
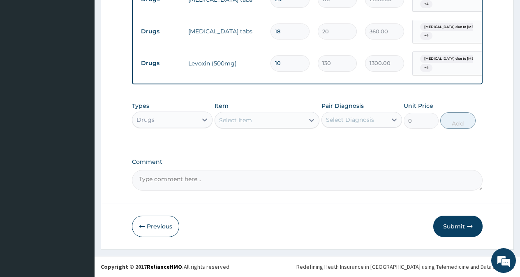
scroll to position [357, 0]
type input "10"
click at [258, 121] on div "Select Item" at bounding box center [260, 120] width 90 height 13
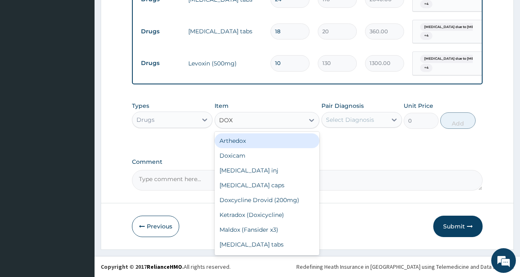
type input "DOXC"
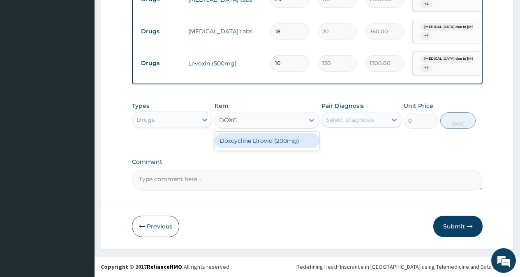
click at [273, 139] on div "Doxcycline Drovid (200mg)" at bounding box center [267, 140] width 105 height 15
type input "130"
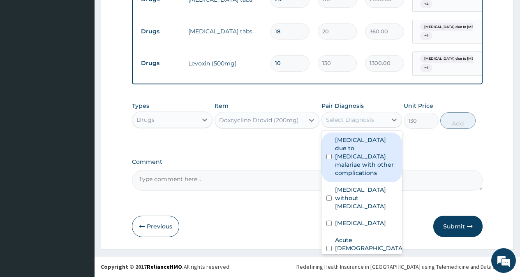
drag, startPoint x: 341, startPoint y: 116, endPoint x: 348, endPoint y: 138, distance: 22.9
click at [343, 119] on div "Select Diagnosis" at bounding box center [350, 120] width 48 height 8
drag, startPoint x: 348, startPoint y: 138, endPoint x: 355, endPoint y: 182, distance: 44.2
click at [348, 140] on label "Malaria due to Plasmodium malariae with other complications" at bounding box center [366, 156] width 62 height 41
checkbox input "true"
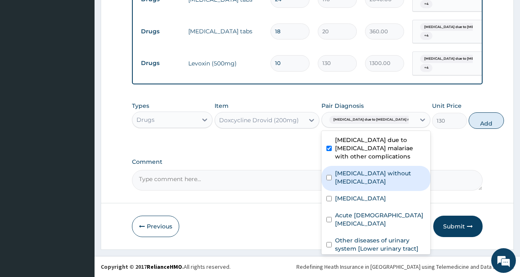
click at [356, 185] on label "Sepsis without septic shock" at bounding box center [380, 177] width 91 height 16
checkbox input "true"
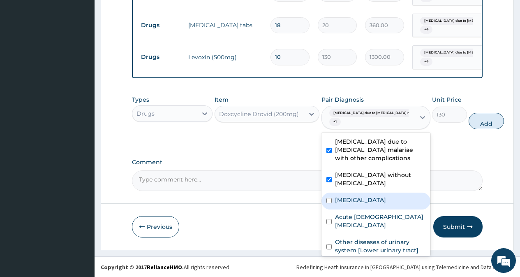
drag, startPoint x: 361, startPoint y: 220, endPoint x: 363, endPoint y: 241, distance: 21.1
click at [361, 204] on label "Typhoid fever, unspecified" at bounding box center [360, 200] width 51 height 8
checkbox input "true"
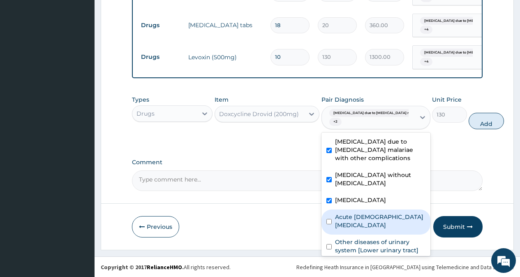
drag, startPoint x: 364, startPoint y: 243, endPoint x: 360, endPoint y: 238, distance: 6.5
click at [363, 229] on label "Acute female pelvic inflammatory disease" at bounding box center [380, 221] width 91 height 16
checkbox input "true"
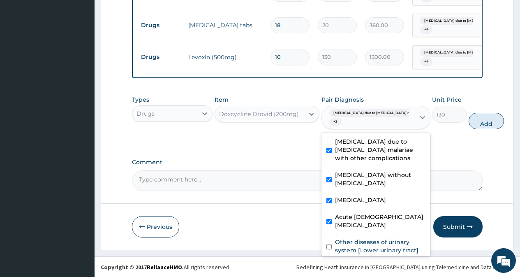
scroll to position [46, 0]
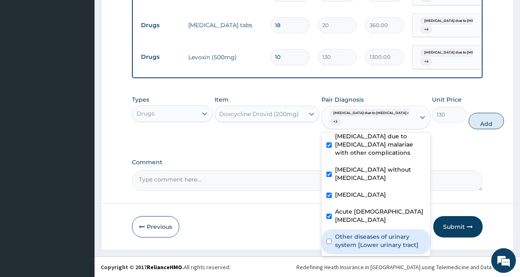
click at [365, 241] on label "Other diseases of urinary system [Lower urinary tract]" at bounding box center [380, 240] width 91 height 16
checkbox input "true"
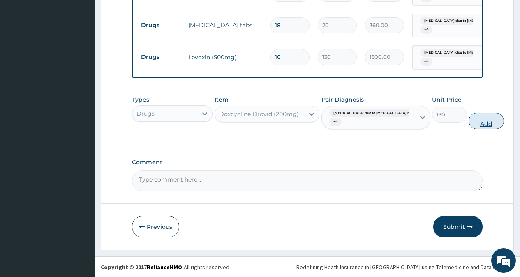
click at [469, 128] on button "Add" at bounding box center [486, 121] width 35 height 16
type input "0"
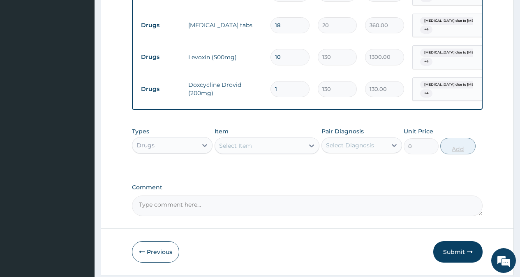
type input "14"
type input "1820.00"
type input "14"
click at [259, 150] on div "Select Item" at bounding box center [260, 145] width 90 height 13
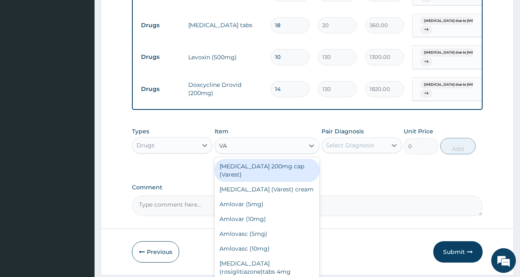
type input "VAG"
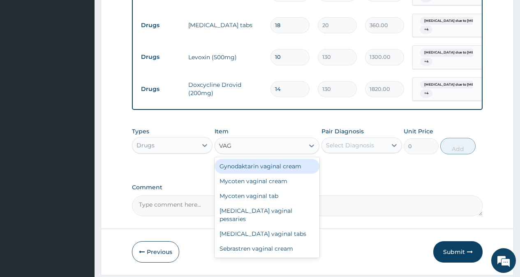
click at [261, 173] on div "Gynodaktarin vaginal cream" at bounding box center [267, 166] width 105 height 15
type input "2000"
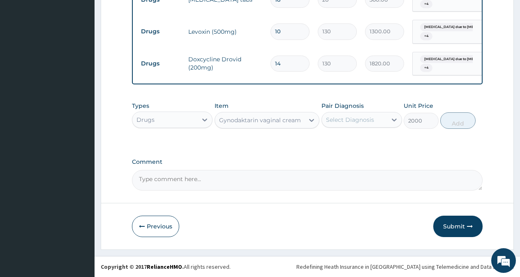
scroll to position [388, 0]
drag, startPoint x: 357, startPoint y: 114, endPoint x: 357, endPoint y: 125, distance: 11.1
click at [357, 118] on div "Select Diagnosis" at bounding box center [354, 119] width 65 height 13
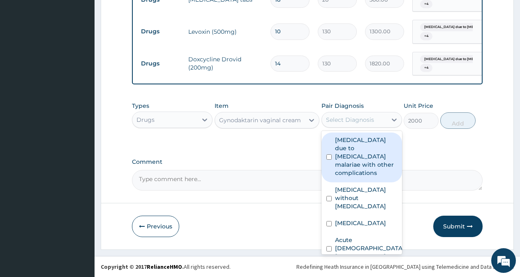
drag, startPoint x: 359, startPoint y: 140, endPoint x: 361, endPoint y: 188, distance: 47.8
click at [359, 140] on label "Malaria due to Plasmodium malariae with other complications" at bounding box center [366, 156] width 62 height 41
checkbox input "true"
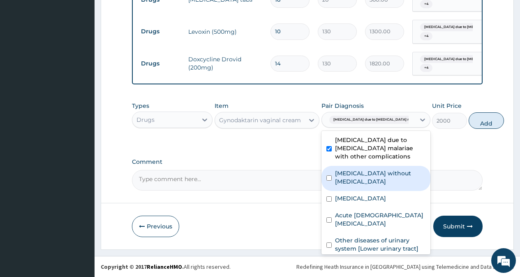
drag, startPoint x: 358, startPoint y: 189, endPoint x: 358, endPoint y: 204, distance: 14.4
click at [358, 186] on label "Sepsis without septic shock" at bounding box center [380, 177] width 91 height 16
checkbox input "true"
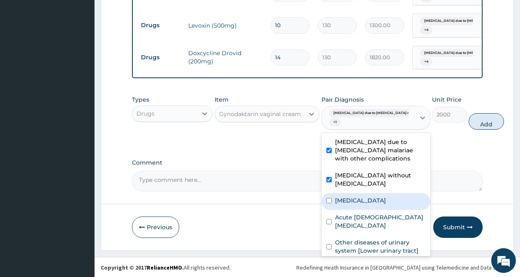
drag, startPoint x: 359, startPoint y: 215, endPoint x: 362, endPoint y: 235, distance: 20.4
click at [359, 204] on label "Typhoid fever, unspecified" at bounding box center [360, 200] width 51 height 8
checkbox input "true"
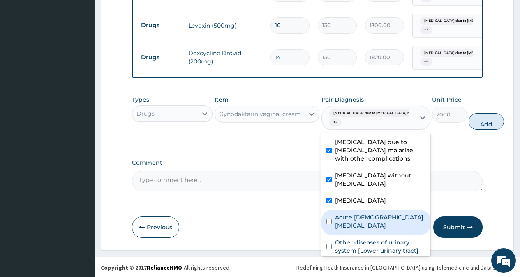
click at [362, 230] on label "Acute female pelvic inflammatory disease" at bounding box center [380, 221] width 91 height 16
checkbox input "true"
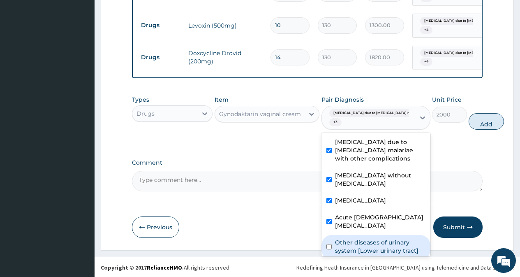
scroll to position [46, 0]
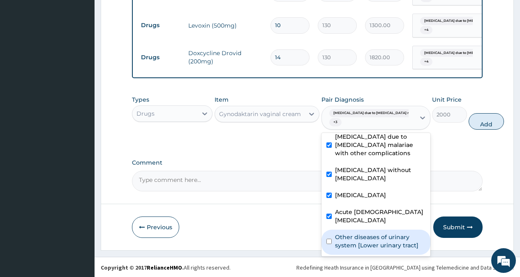
click at [372, 244] on label "Other diseases of urinary system [Lower urinary tract]" at bounding box center [380, 241] width 91 height 16
checkbox input "true"
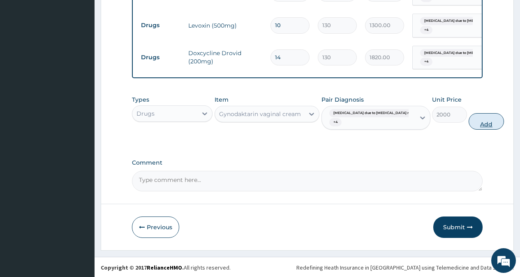
click at [469, 130] on button "Add" at bounding box center [486, 121] width 35 height 16
type input "0"
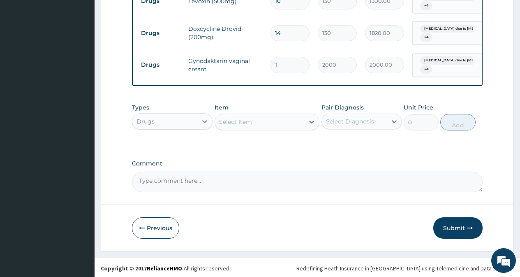
scroll to position [420, 0]
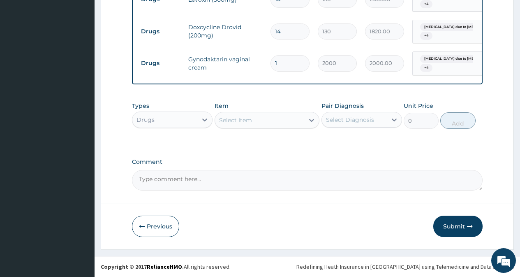
click at [163, 121] on div "Drugs" at bounding box center [164, 119] width 65 height 13
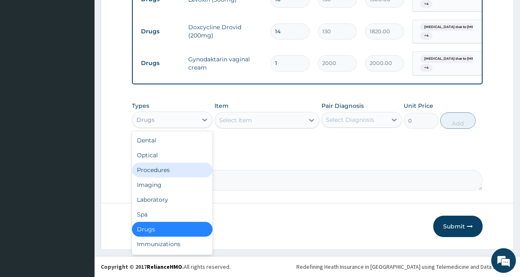
click at [161, 174] on div "Procedures" at bounding box center [172, 170] width 81 height 15
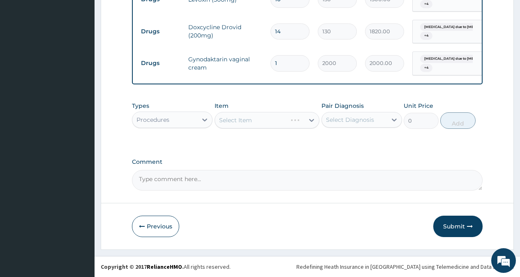
click at [260, 120] on div "Select Item" at bounding box center [267, 120] width 105 height 16
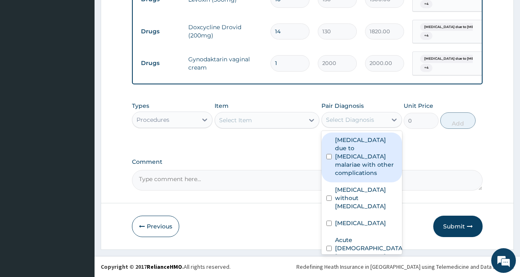
drag, startPoint x: 334, startPoint y: 118, endPoint x: 337, endPoint y: 142, distance: 24.6
click at [335, 125] on div "Select Diagnosis" at bounding box center [354, 119] width 65 height 13
click at [337, 143] on label "Malaria due to Plasmodium malariae with other complications" at bounding box center [366, 156] width 62 height 41
checkbox input "true"
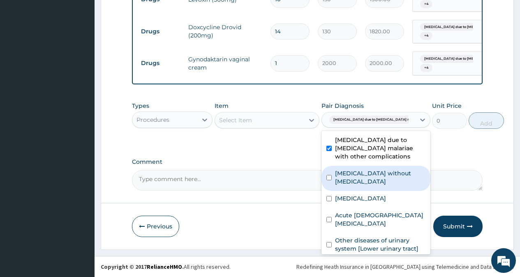
drag, startPoint x: 343, startPoint y: 178, endPoint x: 356, endPoint y: 197, distance: 23.5
click at [347, 185] on label "Sepsis without septic shock" at bounding box center [380, 177] width 91 height 16
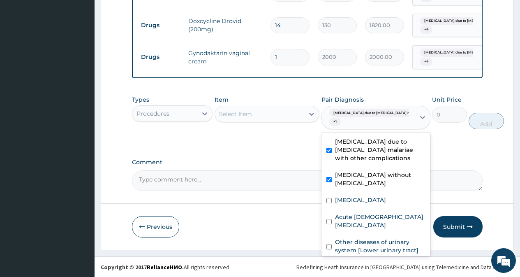
click at [358, 193] on div "Sepsis without septic shock" at bounding box center [376, 179] width 109 height 25
checkbox input "false"
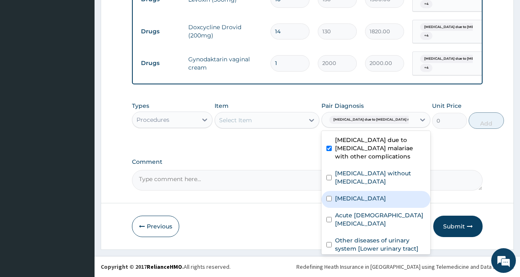
click at [358, 202] on label "Typhoid fever, unspecified" at bounding box center [360, 198] width 51 height 8
checkbox input "true"
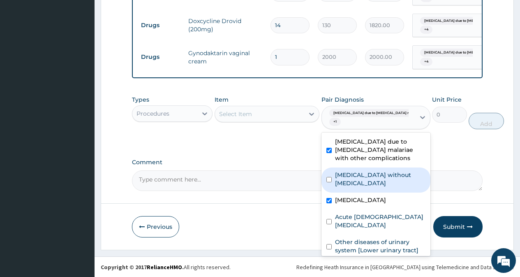
click at [359, 187] on label "Sepsis without septic shock" at bounding box center [380, 179] width 91 height 16
checkbox input "true"
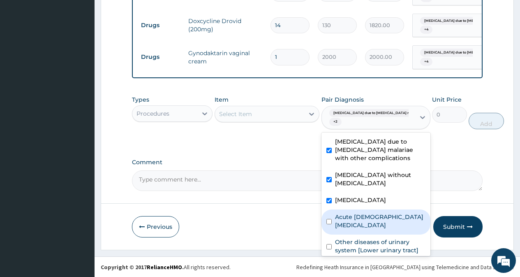
click at [361, 229] on label "Acute female pelvic inflammatory disease" at bounding box center [380, 221] width 91 height 16
checkbox input "true"
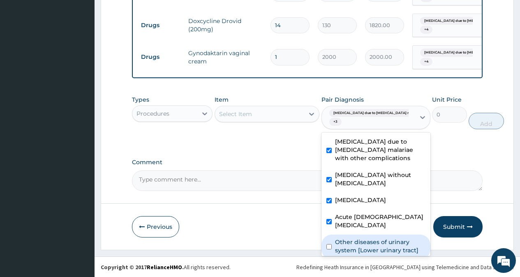
scroll to position [46, 0]
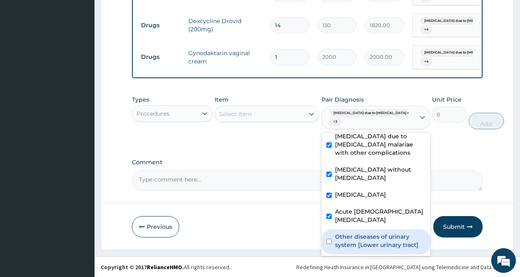
click at [361, 246] on label "Other diseases of urinary system [Lower urinary tract]" at bounding box center [380, 240] width 91 height 16
checkbox input "true"
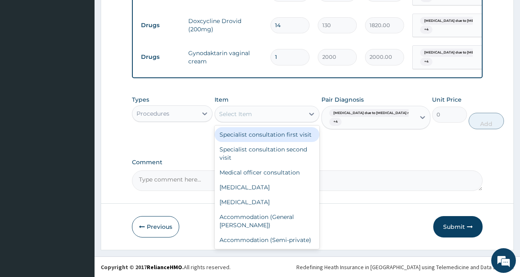
drag, startPoint x: 282, startPoint y: 122, endPoint x: 271, endPoint y: 171, distance: 50.2
click at [282, 121] on div "Select Item" at bounding box center [260, 113] width 90 height 13
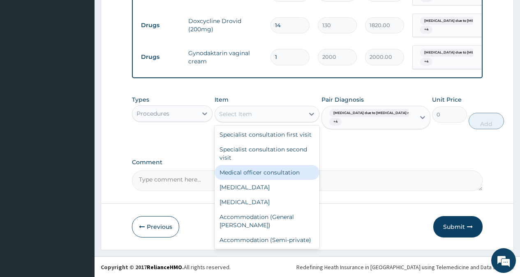
click at [270, 180] on div "Medical officer consultation" at bounding box center [267, 172] width 105 height 15
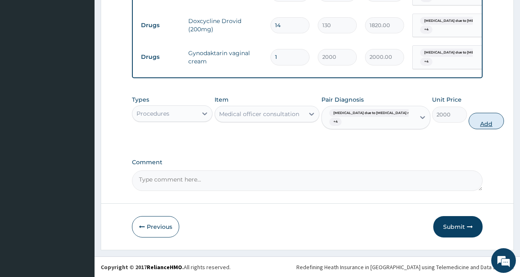
click at [469, 129] on button "Add" at bounding box center [486, 121] width 35 height 16
type input "0"
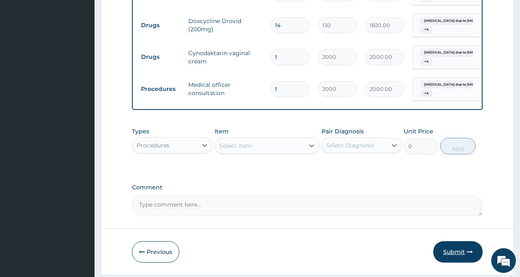
click at [459, 257] on button "Submit" at bounding box center [458, 251] width 49 height 21
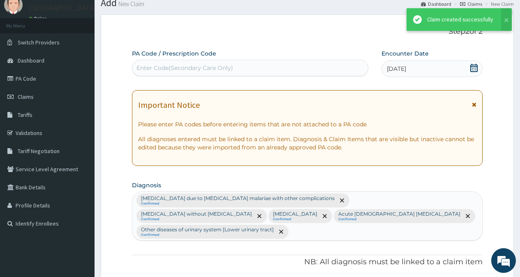
scroll to position [420, 0]
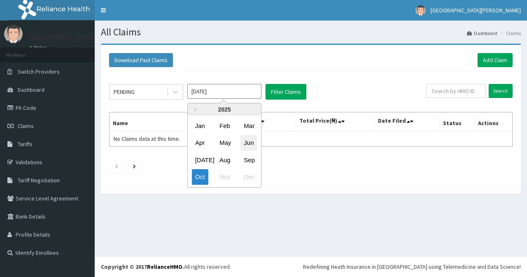
drag, startPoint x: 198, startPoint y: 85, endPoint x: 249, endPoint y: 150, distance: 82.4
click at [201, 87] on input "[DATE]" at bounding box center [224, 91] width 74 height 15
click at [247, 160] on div "Sep" at bounding box center [248, 159] width 16 height 15
type input "[DATE]"
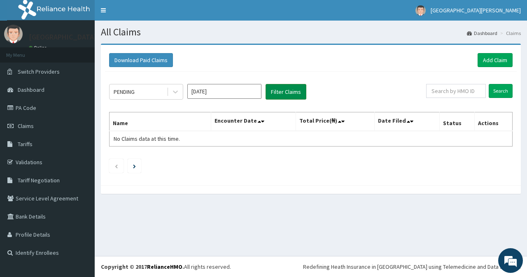
click at [283, 99] on button "Filter Claims" at bounding box center [285, 92] width 41 height 16
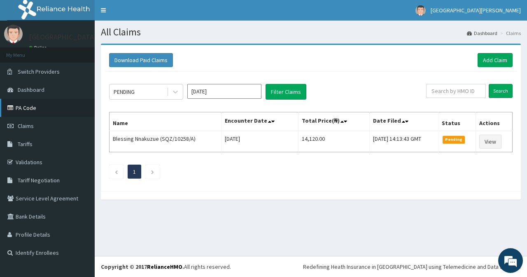
click at [53, 106] on link "PA Code" at bounding box center [47, 108] width 95 height 18
